Goal: Task Accomplishment & Management: Manage account settings

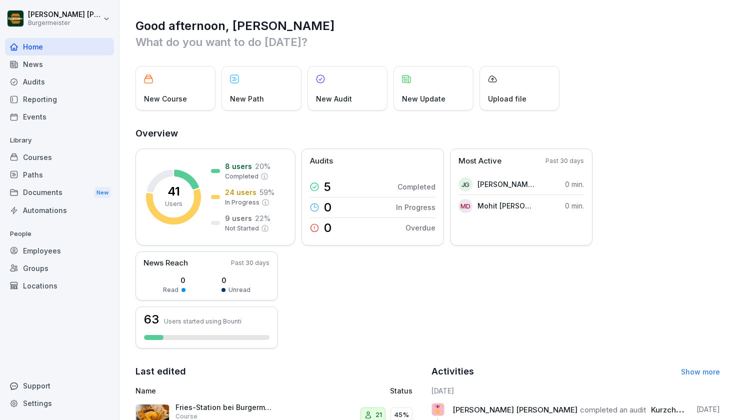
click at [81, 79] on div "Audits" at bounding box center [59, 82] width 109 height 18
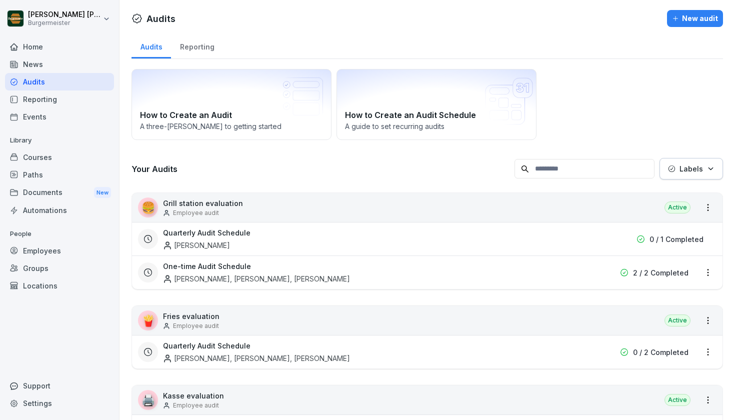
click at [77, 97] on div "Reporting" at bounding box center [59, 100] width 109 height 18
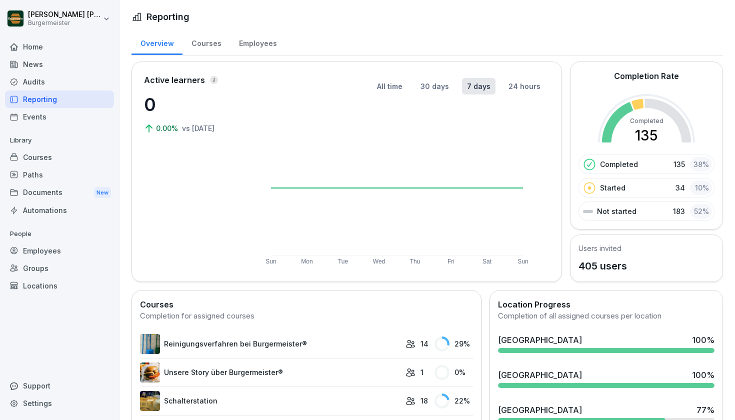
click at [27, 78] on div "Audits" at bounding box center [59, 82] width 109 height 18
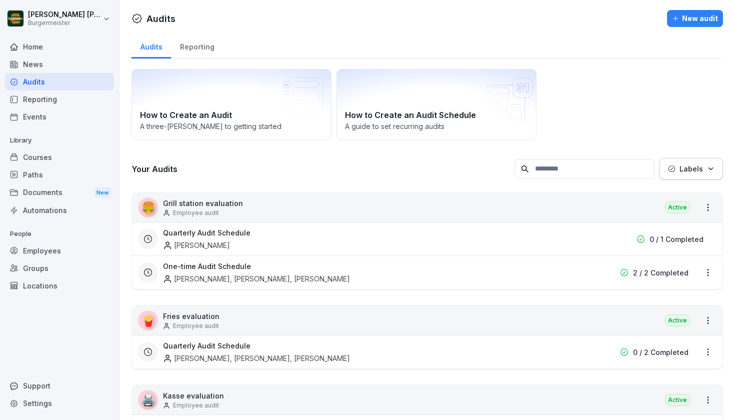
click at [709, 177] on button "Labels" at bounding box center [692, 169] width 64 height 22
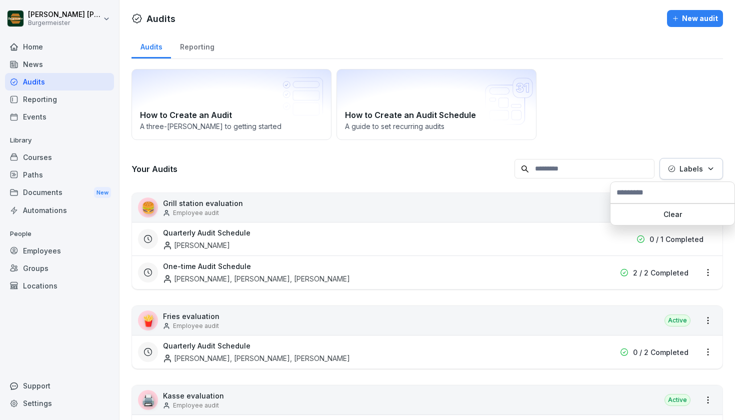
click at [676, 88] on html "[PERSON_NAME] Burgermeister Home News Audits Reporting Events Library Courses P…" at bounding box center [367, 210] width 735 height 420
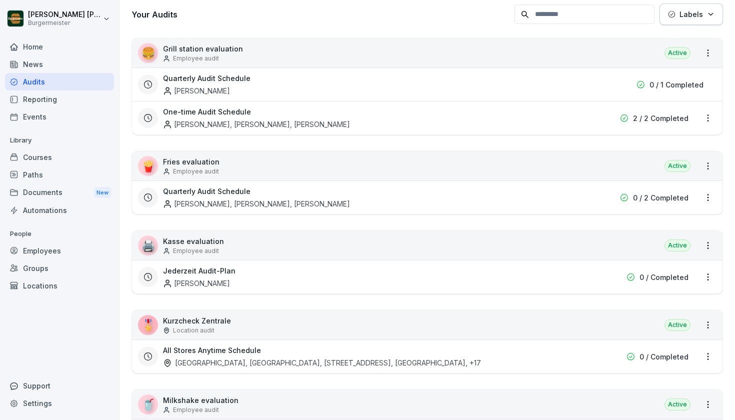
scroll to position [353, 0]
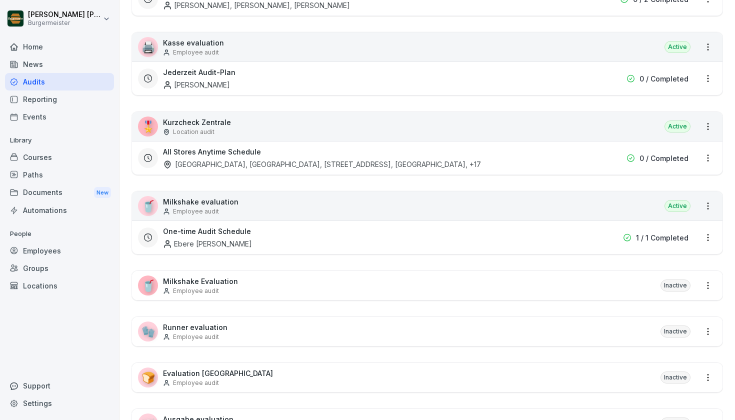
click at [616, 134] on div "🎖️ Kurzcheck Zentrale Location audit Active" at bounding box center [427, 126] width 591 height 29
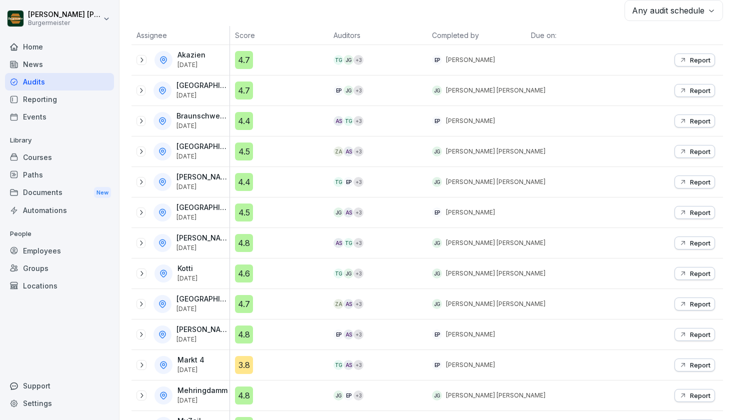
scroll to position [170, 0]
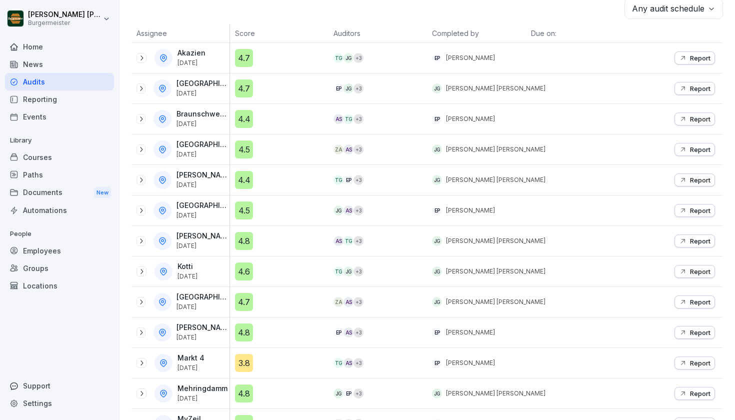
drag, startPoint x: 188, startPoint y: 91, endPoint x: 209, endPoint y: 94, distance: 20.7
click at [209, 94] on p "[DATE]" at bounding box center [202, 93] width 51 height 7
click at [140, 88] on icon at bounding box center [141, 89] width 8 height 8
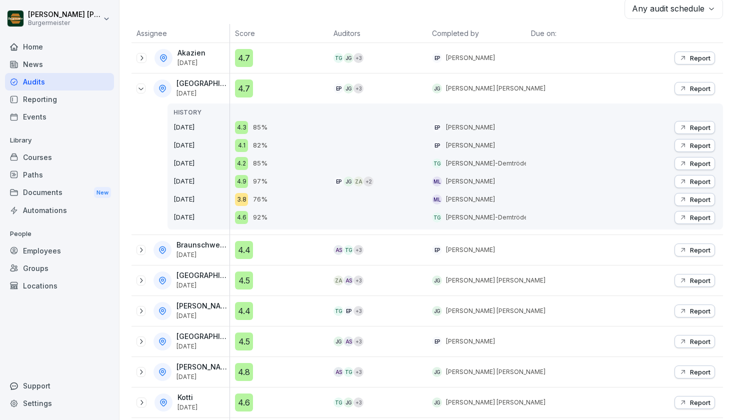
click at [690, 89] on p "Report" at bounding box center [700, 89] width 21 height 8
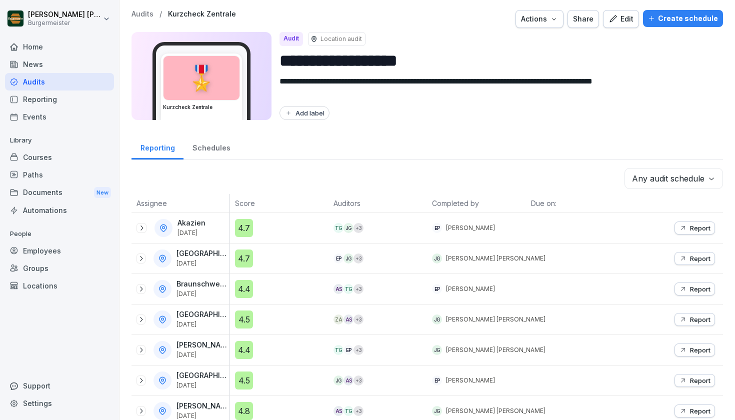
scroll to position [2, 0]
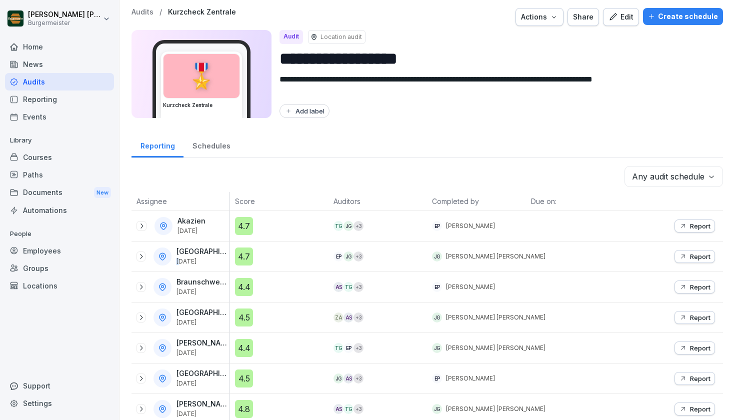
drag, startPoint x: 189, startPoint y: 259, endPoint x: 212, endPoint y: 256, distance: 22.7
click at [212, 256] on div "Alexanderplatz [DATE]" at bounding box center [203, 257] width 53 height 18
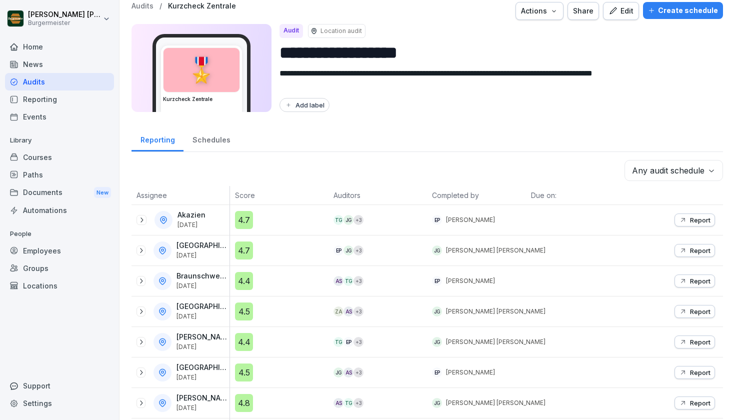
scroll to position [10, 0]
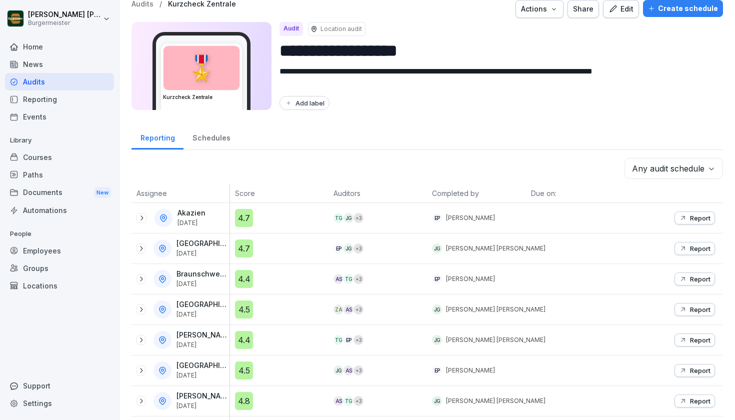
drag, startPoint x: 188, startPoint y: 281, endPoint x: 207, endPoint y: 288, distance: 20.6
click at [207, 288] on div "Braunschweig Schloß [DATE]" at bounding box center [183, 279] width 93 height 18
click at [208, 288] on div "Braunschweig Schloß [DATE]" at bounding box center [183, 279] width 93 height 18
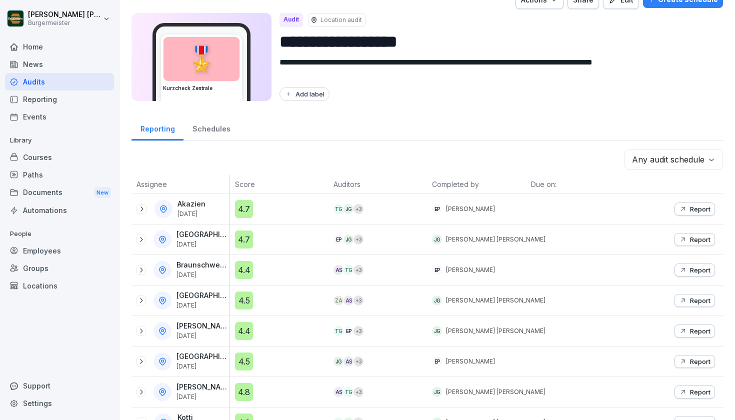
scroll to position [21, 0]
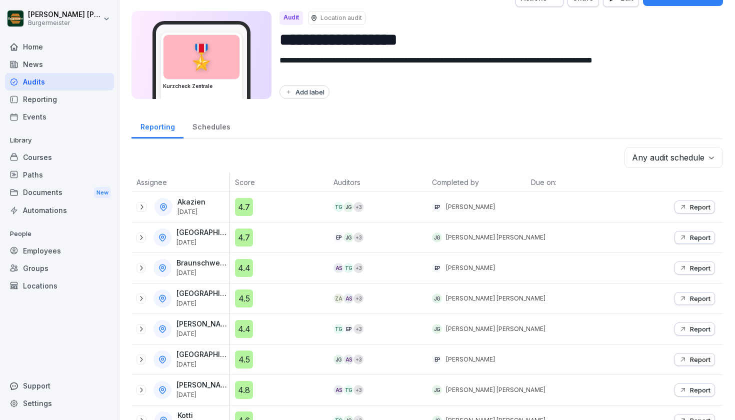
click at [200, 300] on div "Eberswalder [DATE]" at bounding box center [203, 299] width 53 height 18
click at [201, 300] on p "[DATE]" at bounding box center [202, 303] width 51 height 7
click at [141, 299] on icon at bounding box center [141, 299] width 8 height 8
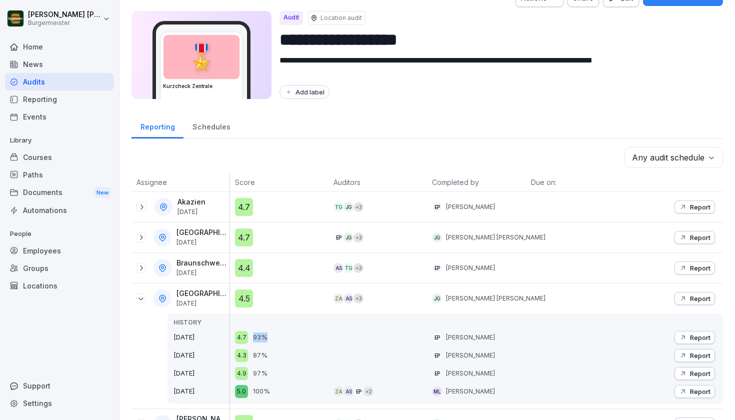
drag, startPoint x: 264, startPoint y: 339, endPoint x: 240, endPoint y: 337, distance: 24.1
click at [240, 337] on div "4.7 93%" at bounding box center [282, 337] width 94 height 13
click at [679, 300] on icon "button" at bounding box center [683, 299] width 8 height 8
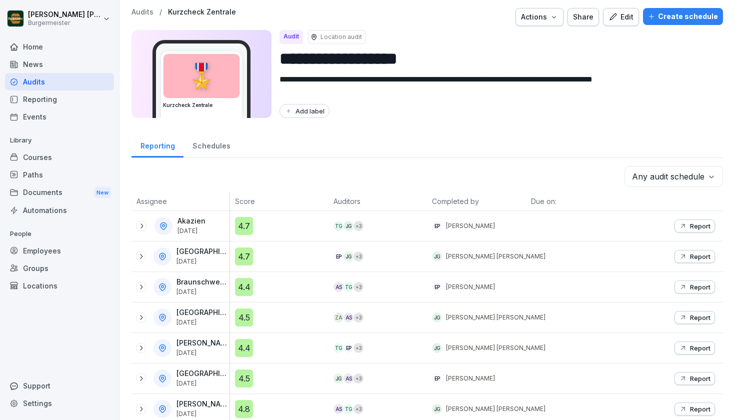
scroll to position [9, 0]
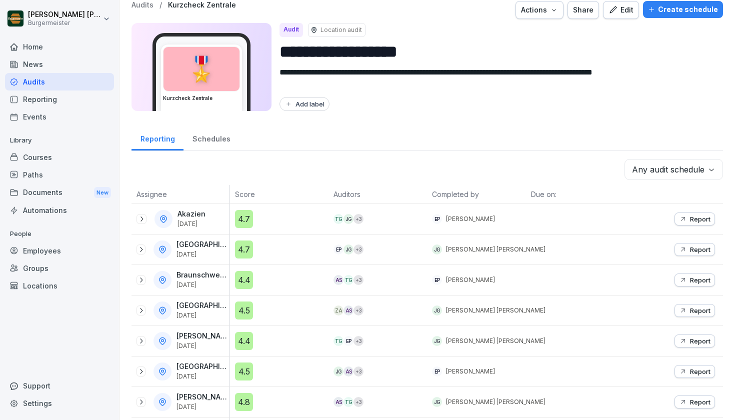
drag, startPoint x: 190, startPoint y: 314, endPoint x: 198, endPoint y: 319, distance: 10.1
click at [198, 319] on div "Eberswalder [DATE]" at bounding box center [183, 311] width 93 height 18
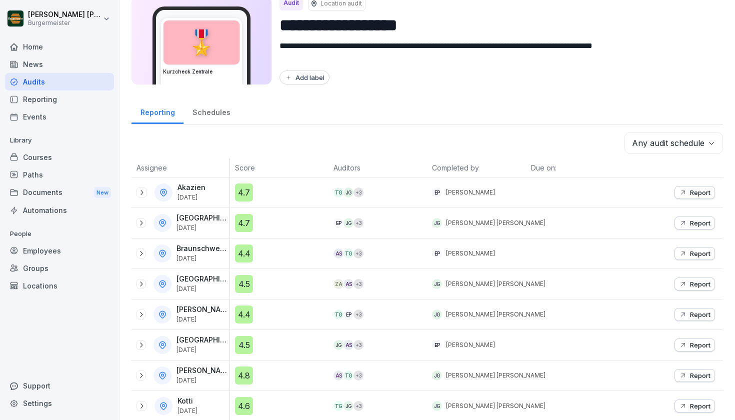
scroll to position [38, 0]
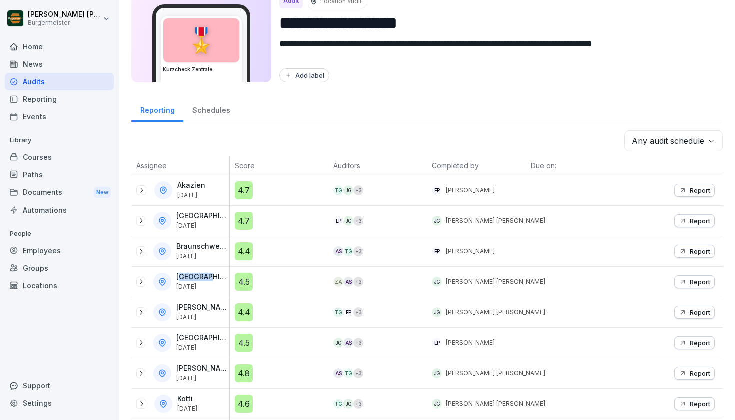
drag, startPoint x: 181, startPoint y: 280, endPoint x: 204, endPoint y: 293, distance: 26.2
click at [210, 281] on p "[GEOGRAPHIC_DATA]" at bounding box center [202, 277] width 51 height 9
click at [206, 315] on div "[PERSON_NAME] [DATE]" at bounding box center [203, 313] width 53 height 18
click at [206, 315] on p "[DATE]" at bounding box center [202, 317] width 51 height 7
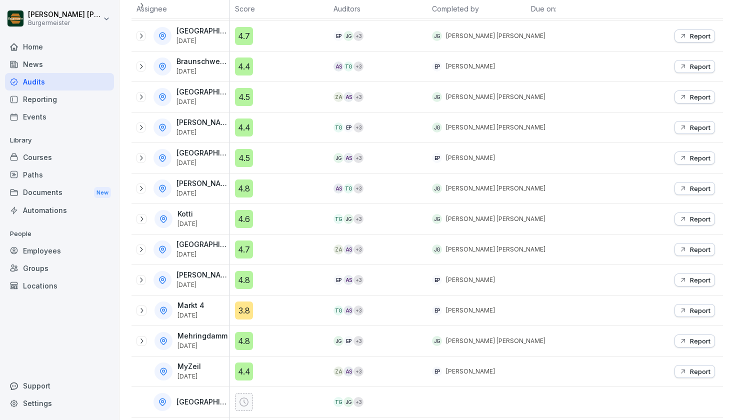
scroll to position [237, 0]
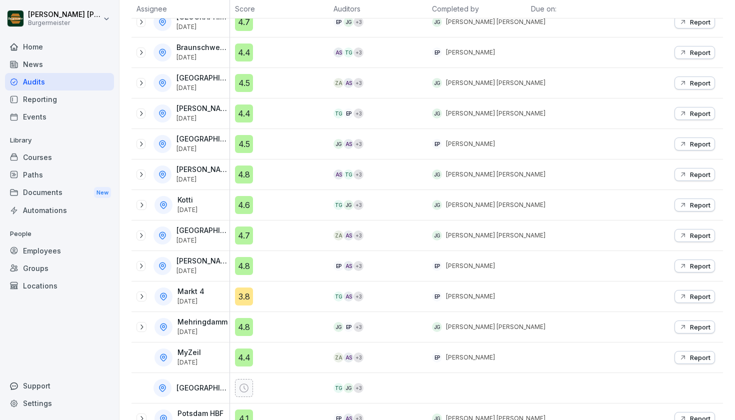
drag, startPoint x: 207, startPoint y: 333, endPoint x: 216, endPoint y: 338, distance: 10.1
click at [216, 338] on div "Mehringdamm [DATE]" at bounding box center [181, 327] width 98 height 30
drag, startPoint x: 206, startPoint y: 312, endPoint x: 210, endPoint y: 332, distance: 20.3
click at [210, 332] on tbody "Akazien [DATE] 4.7 TG JG + 3 EP [PERSON_NAME] Report Alexanderplatz [DATE] 4.7 …" at bounding box center [428, 281] width 592 height 610
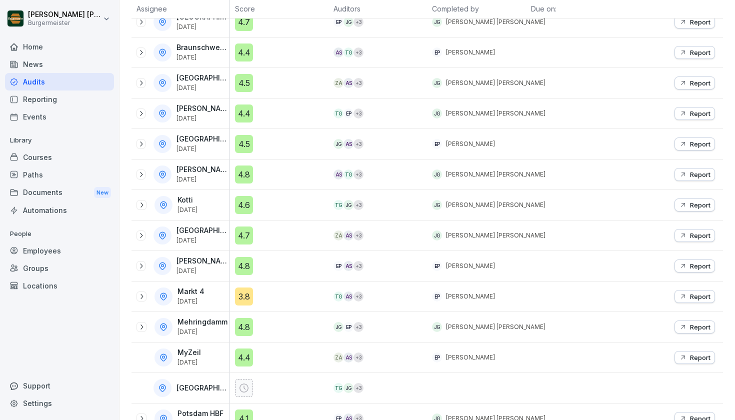
click at [210, 332] on p "[DATE]" at bounding box center [203, 332] width 50 height 7
drag, startPoint x: 206, startPoint y: 325, endPoint x: 209, endPoint y: 338, distance: 13.3
click at [209, 338] on div "Mehringdamm [DATE]" at bounding box center [181, 327] width 98 height 30
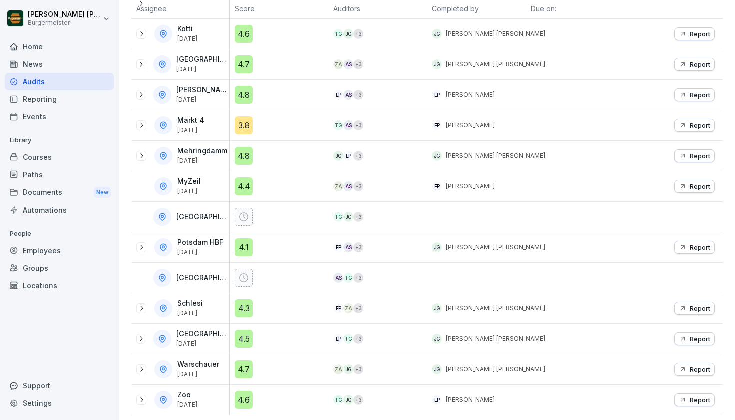
scroll to position [415, 0]
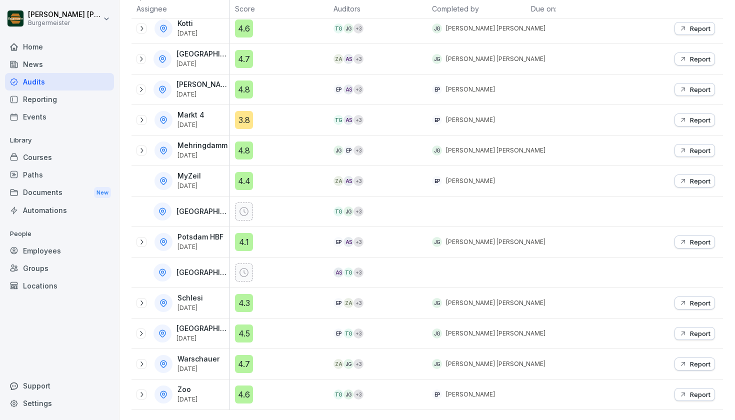
drag, startPoint x: 189, startPoint y: 363, endPoint x: 200, endPoint y: 368, distance: 12.3
click at [200, 368] on div "Warschauer [DATE]" at bounding box center [200, 364] width 44 height 18
click at [200, 369] on p "[DATE]" at bounding box center [199, 369] width 42 height 7
drag, startPoint x: 182, startPoint y: 361, endPoint x: 215, endPoint y: 364, distance: 33.2
click at [215, 364] on div "Warschauer [DATE]" at bounding box center [200, 364] width 44 height 18
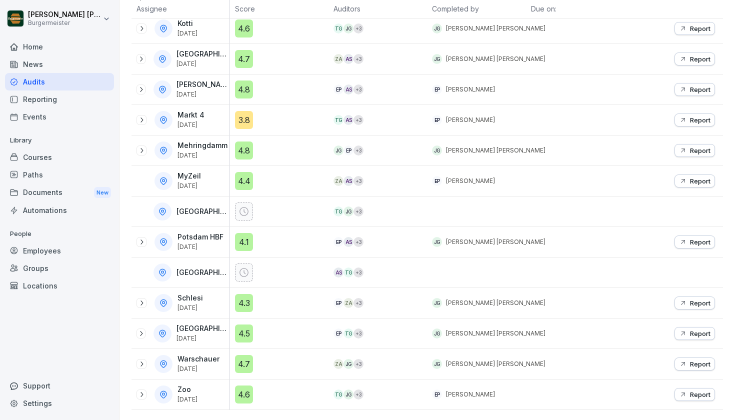
click at [215, 364] on div "Warschauer [DATE]" at bounding box center [200, 364] width 44 height 18
click at [227, 367] on div "Warschauer [DATE]" at bounding box center [183, 364] width 93 height 18
click at [139, 363] on icon at bounding box center [142, 364] width 8 height 8
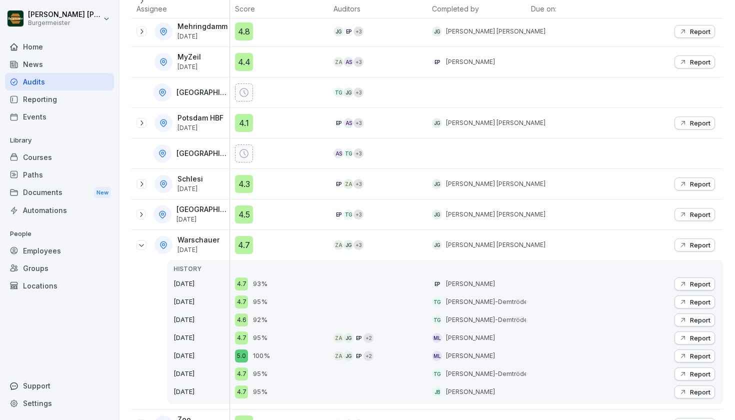
scroll to position [570, 0]
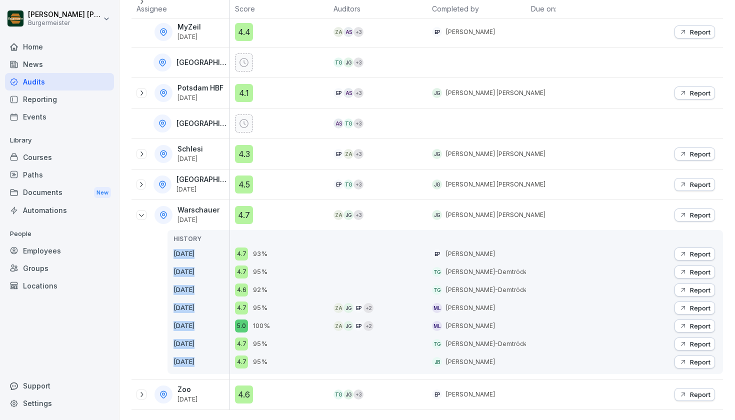
drag, startPoint x: 188, startPoint y: 237, endPoint x: 233, endPoint y: 255, distance: 48.7
click at [233, 255] on tr "Warschauer [DATE] HISTORY [DATE] [DATE] [DATE] [DATE] [DATE] [DATE] [DATE] 4.7 …" at bounding box center [428, 290] width 592 height 180
click at [233, 255] on div "4.7 93% 4.7 95% 4.6 92% 4.7 95% 5.0 100% 4.7 95% 4.7 95%" at bounding box center [279, 302] width 99 height 144
drag, startPoint x: 239, startPoint y: 250, endPoint x: 279, endPoint y: 256, distance: 40.9
click at [279, 256] on tr "Warschauer [DATE] HISTORY [DATE] [DATE] [DATE] [DATE] [DATE] [DATE] [DATE] 4.7 …" at bounding box center [428, 290] width 592 height 180
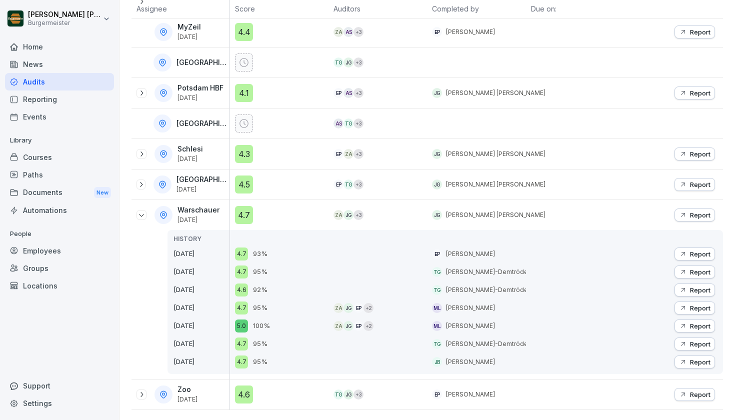
click at [279, 256] on div "4.7 93% 4.7 95% 4.6 92% 4.7 95% 5.0 100% 4.7 95% 4.7 95%" at bounding box center [279, 302] width 99 height 144
drag, startPoint x: 248, startPoint y: 253, endPoint x: 292, endPoint y: 256, distance: 44.2
click at [292, 256] on div "4.7 93% 4.7 95% 4.6 92% 4.7 95% 5.0 100% 4.7 95% 4.7 95%" at bounding box center [279, 302] width 99 height 144
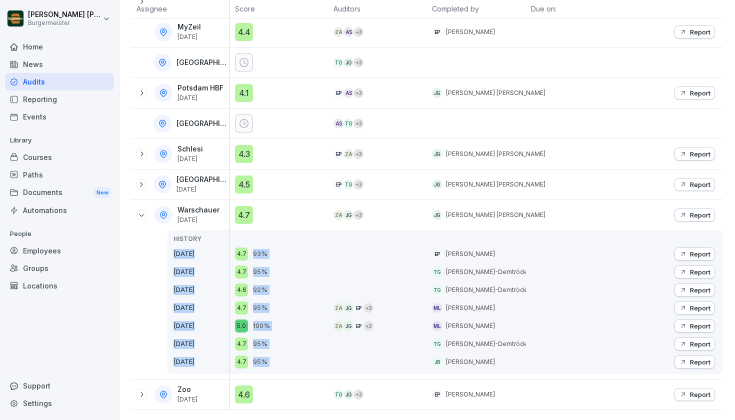
click at [333, 257] on tr "Warschauer [DATE] HISTORY [DATE] [DATE] [DATE] [DATE] [DATE] [DATE] [DATE] 4.7 …" at bounding box center [428, 290] width 592 height 180
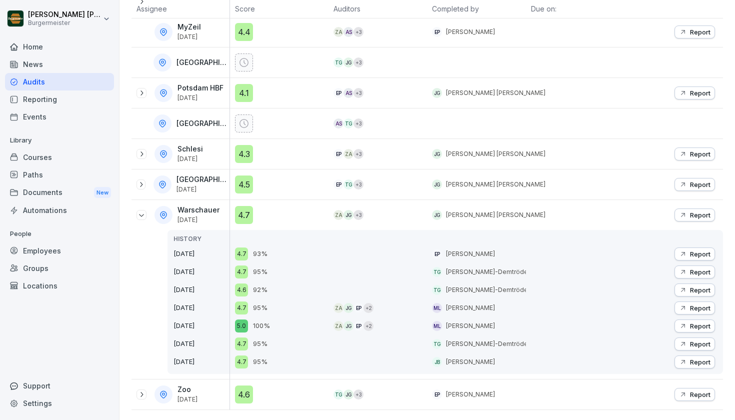
drag, startPoint x: 333, startPoint y: 257, endPoint x: 321, endPoint y: 259, distance: 12.2
click at [333, 257] on div "ZA JG EP + 2 ZA JG EP + 2" at bounding box center [378, 302] width 99 height 144
drag, startPoint x: 222, startPoint y: 245, endPoint x: 322, endPoint y: 259, distance: 101.6
click at [322, 259] on tr "Warschauer [DATE] HISTORY [DATE] [DATE] [DATE] [DATE] [DATE] [DATE] [DATE] 4.7 …" at bounding box center [428, 290] width 592 height 180
click at [322, 266] on div "4.7 95%" at bounding box center [282, 272] width 94 height 13
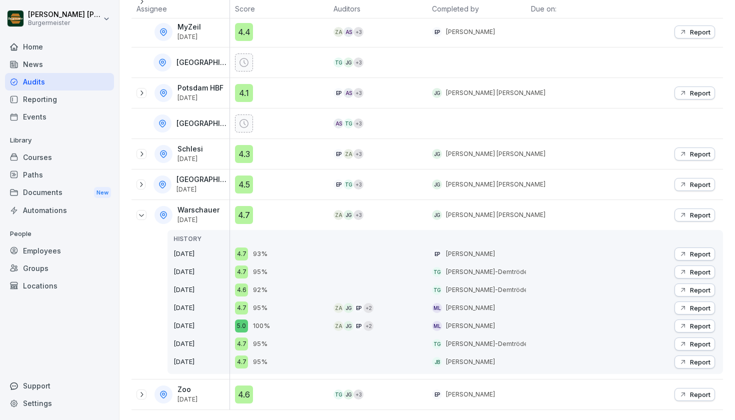
click at [690, 211] on p "Report" at bounding box center [700, 215] width 21 height 8
